Goal: Find specific page/section: Find specific page/section

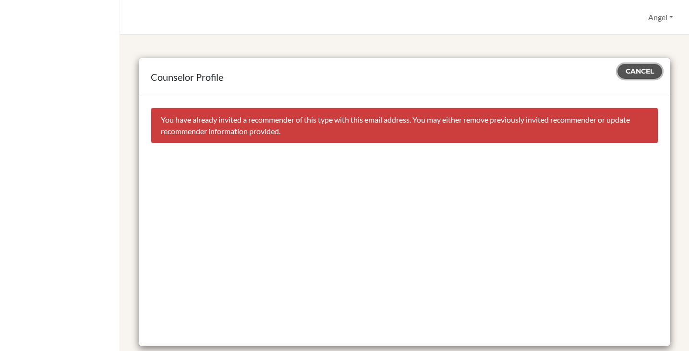
click at [630, 70] on span "Cancel" at bounding box center [640, 71] width 28 height 9
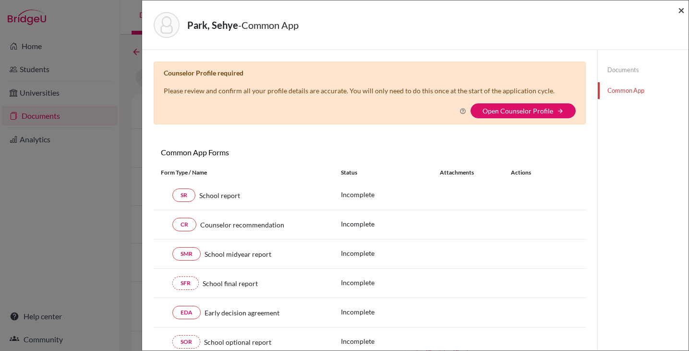
click at [681, 12] on span "×" at bounding box center [681, 10] width 7 height 14
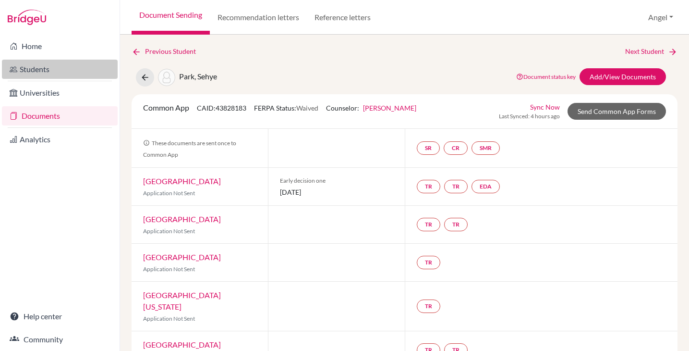
click at [42, 72] on link "Students" at bounding box center [60, 69] width 116 height 19
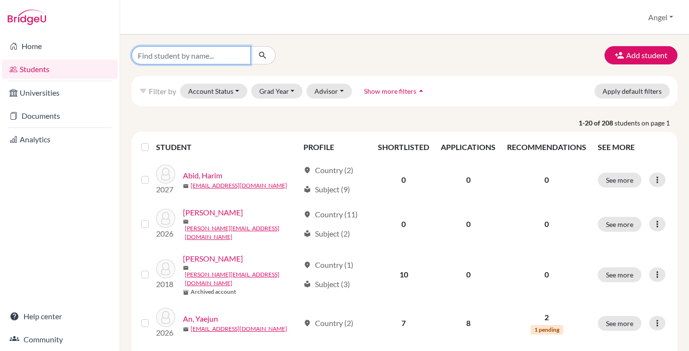
click at [193, 55] on input "Find student by name..." at bounding box center [191, 55] width 119 height 18
type input "Sehye"
click button "submit" at bounding box center [262, 55] width 25 height 18
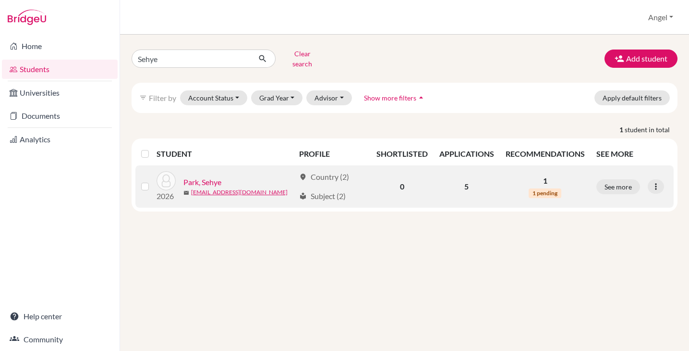
click at [197, 176] on link "Park, Sehye" at bounding box center [203, 182] width 38 height 12
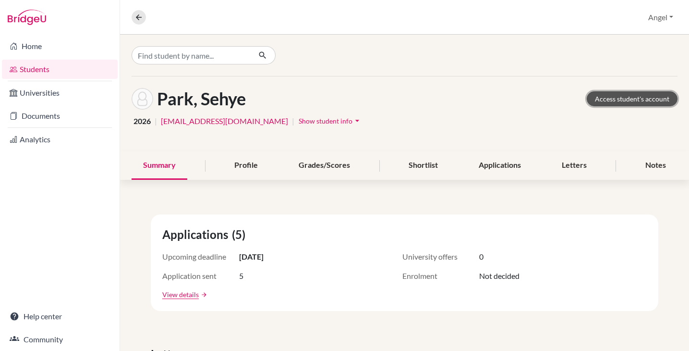
click at [625, 101] on link "Access student's account" at bounding box center [632, 98] width 91 height 15
